Goal: Task Accomplishment & Management: Use online tool/utility

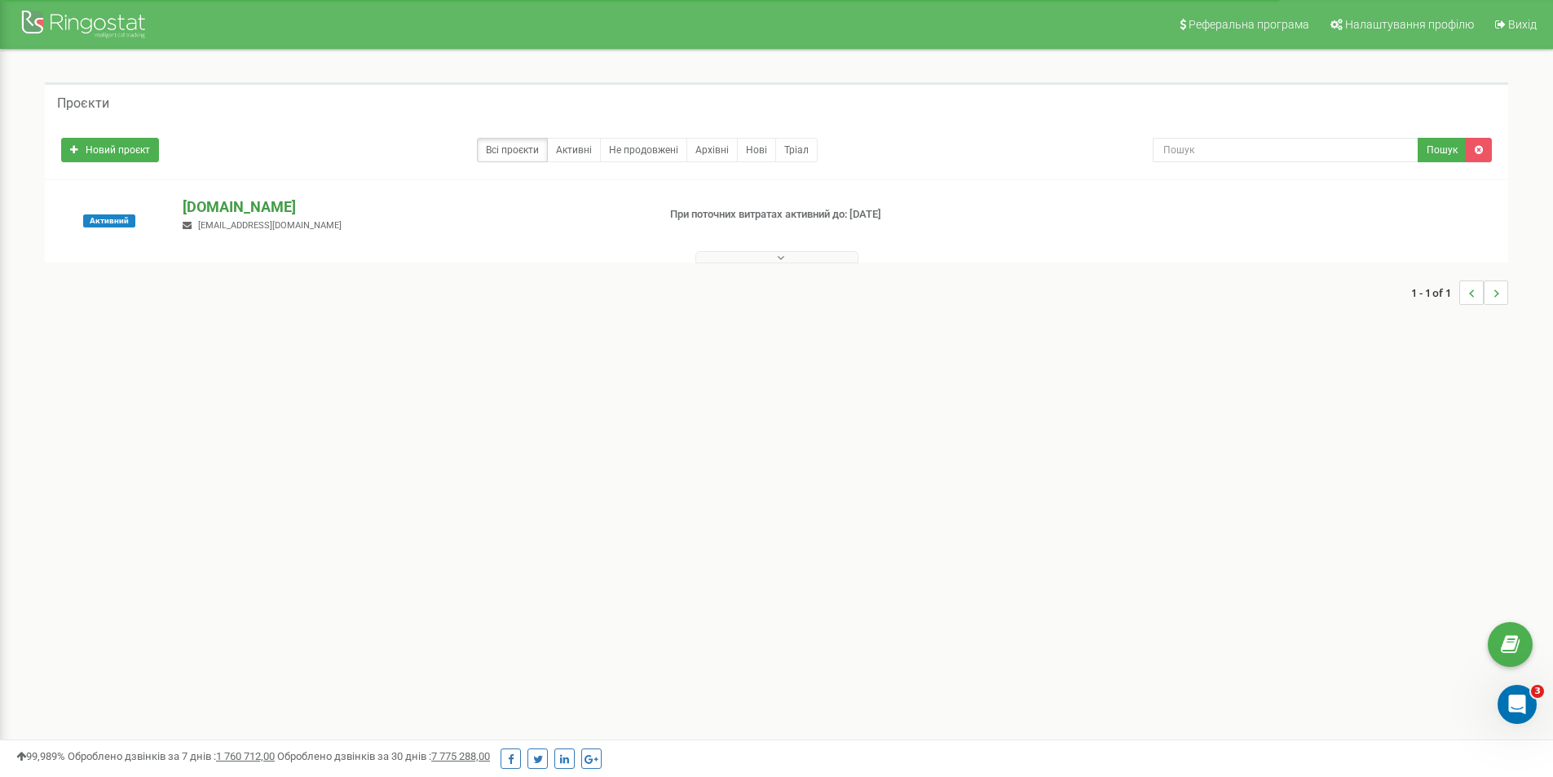
click at [200, 207] on p "[DOMAIN_NAME]" at bounding box center [413, 206] width 460 height 21
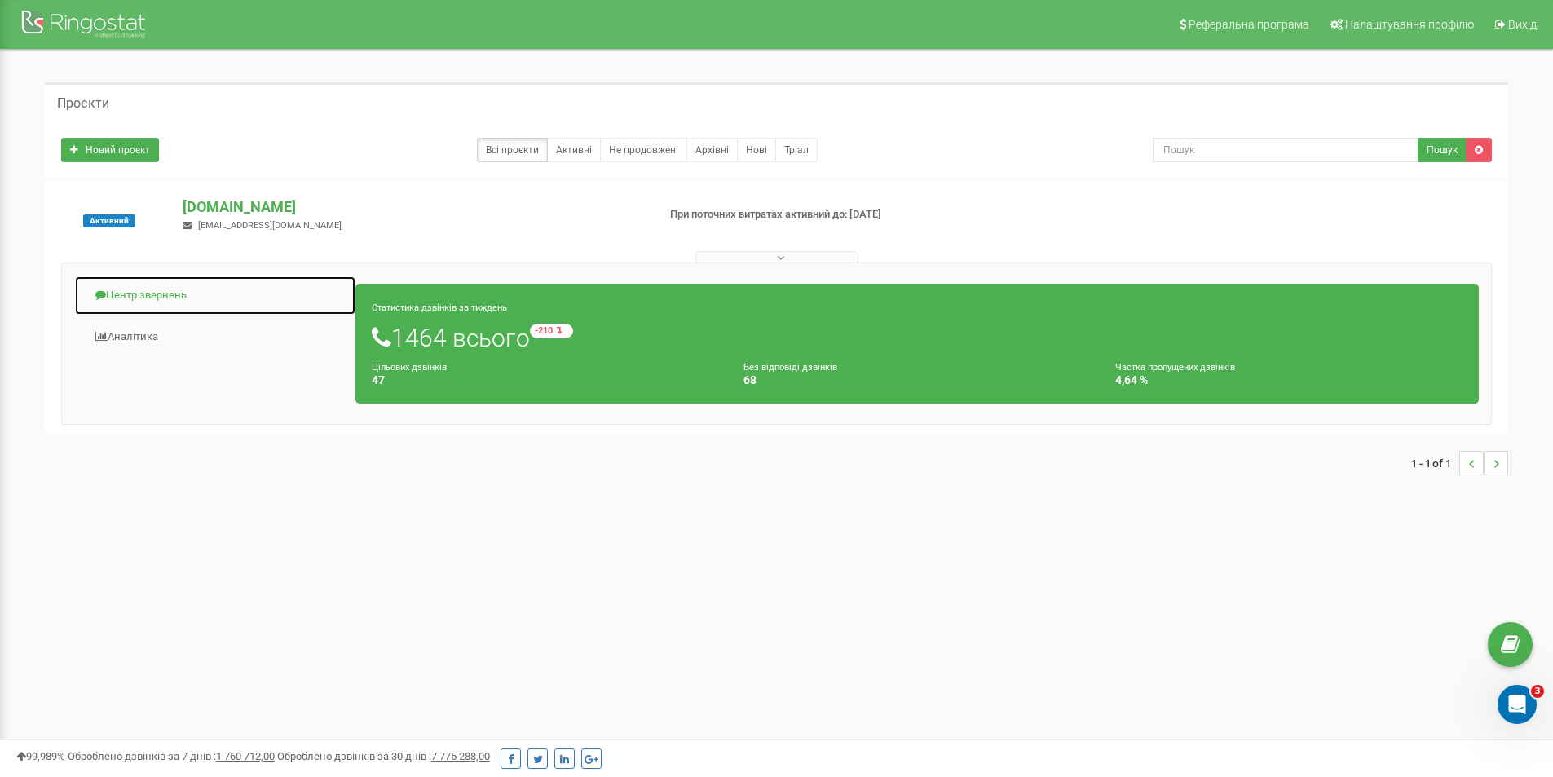
click at [143, 297] on link "Центр звернень" at bounding box center [215, 295] width 282 height 40
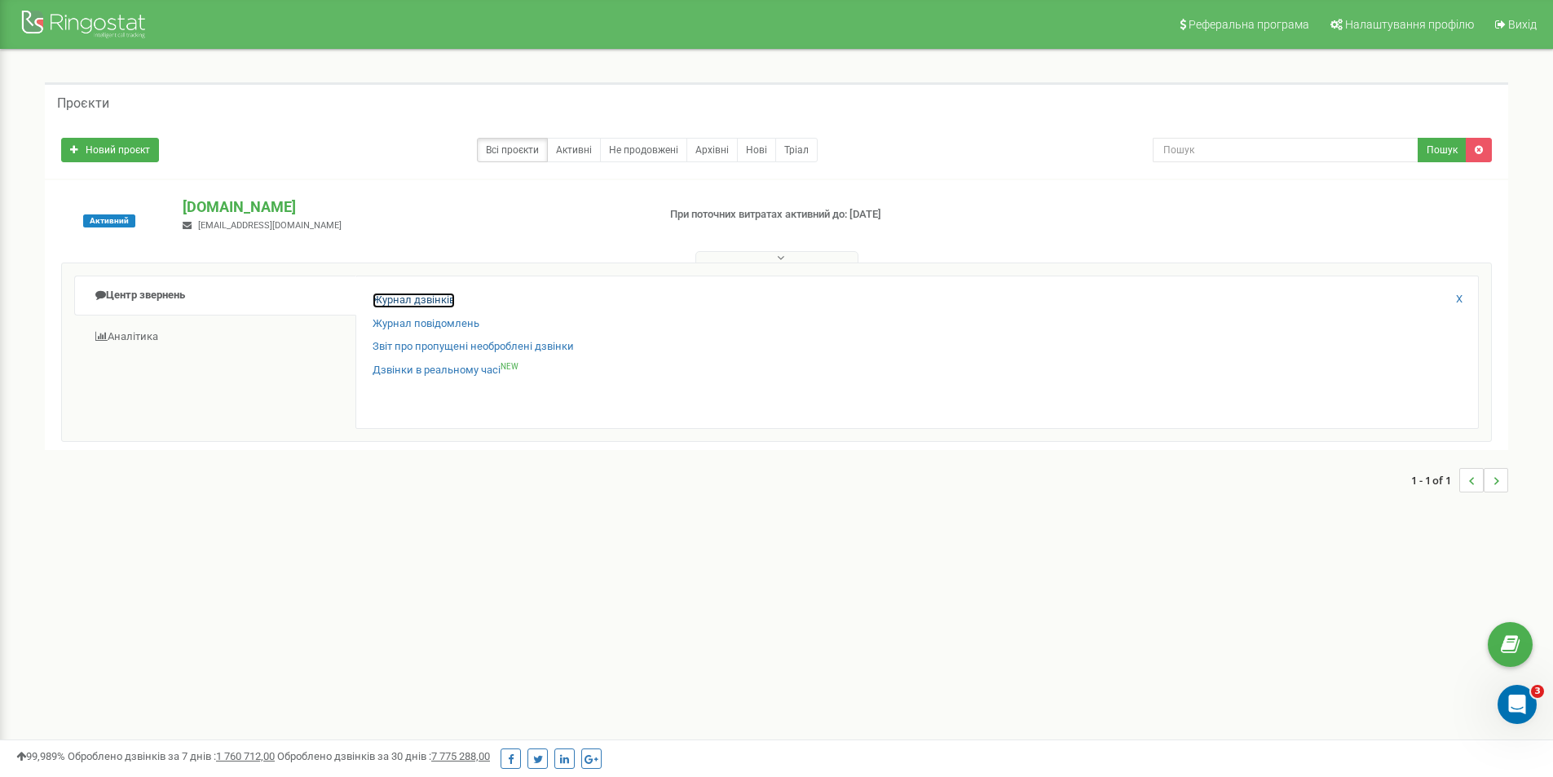
click at [416, 300] on link "Журнал дзвінків" at bounding box center [413, 300] width 82 height 15
click at [421, 298] on link "Журнал дзвінків" at bounding box center [413, 300] width 82 height 15
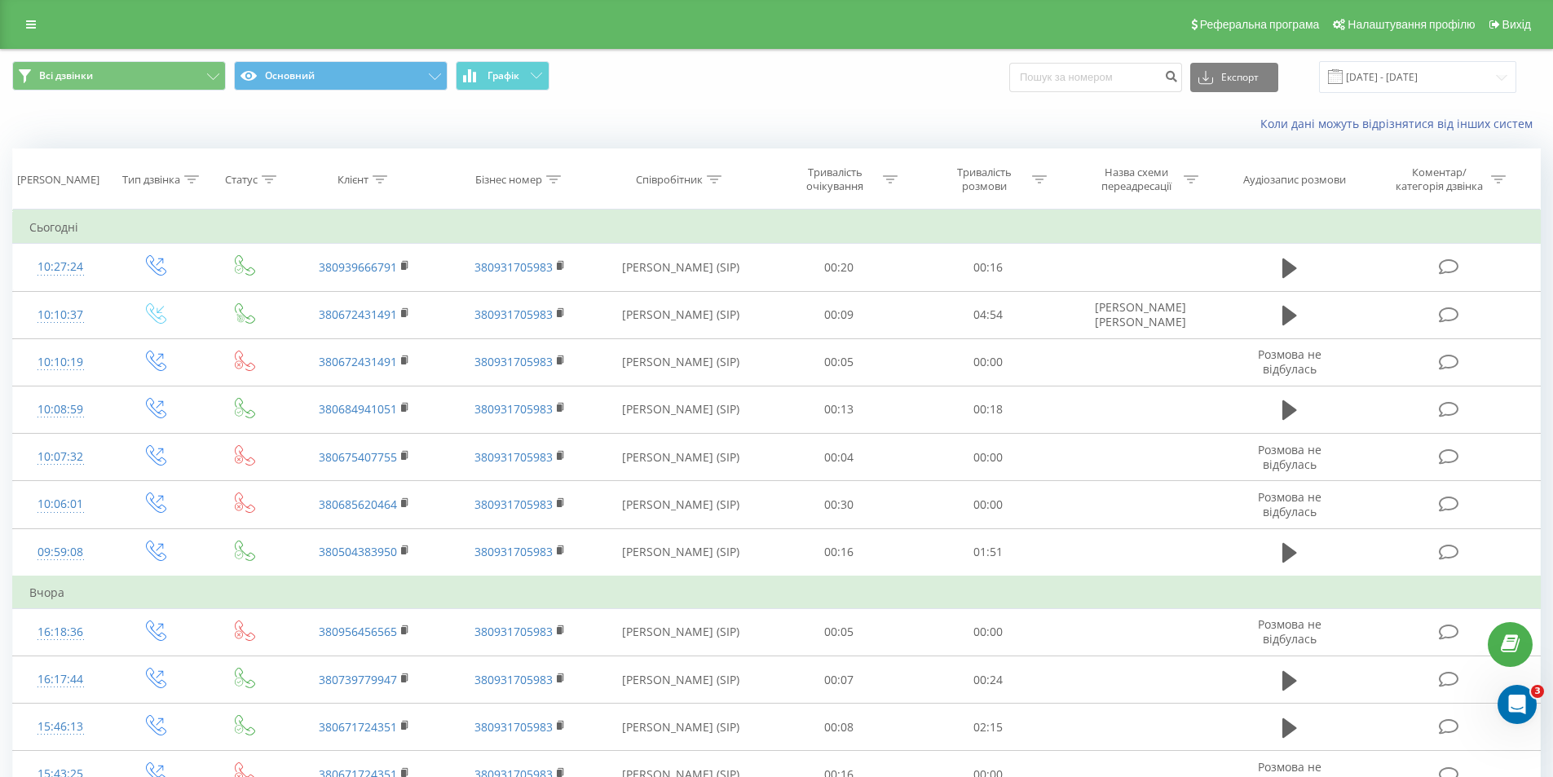
click at [791, 111] on div "Коли дані можуть відрізнятися вiд інших систем" at bounding box center [776, 123] width 1551 height 39
